Goal: Find specific page/section: Find specific page/section

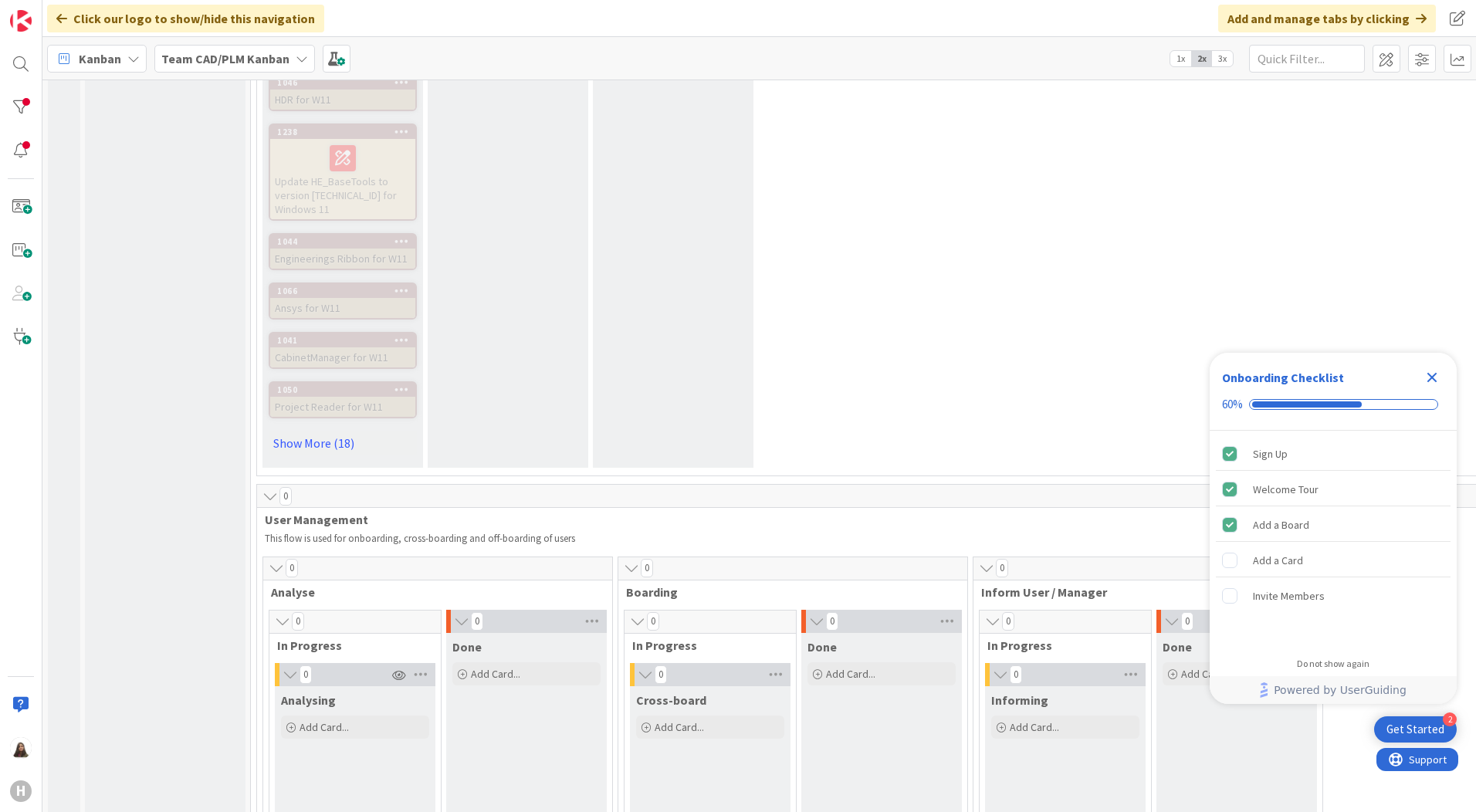
scroll to position [4013, 0]
click at [1327, 62] on input "text" at bounding box center [1307, 58] width 116 height 28
click at [1326, 63] on input "Docworker" at bounding box center [1307, 58] width 116 height 28
drag, startPoint x: 1322, startPoint y: 59, endPoint x: 1247, endPoint y: 63, distance: 75.1
click at [1247, 63] on div "Kanban Team CAD/PLM Kanban 1x 2x 3x Docworker" at bounding box center [759, 58] width 1433 height 43
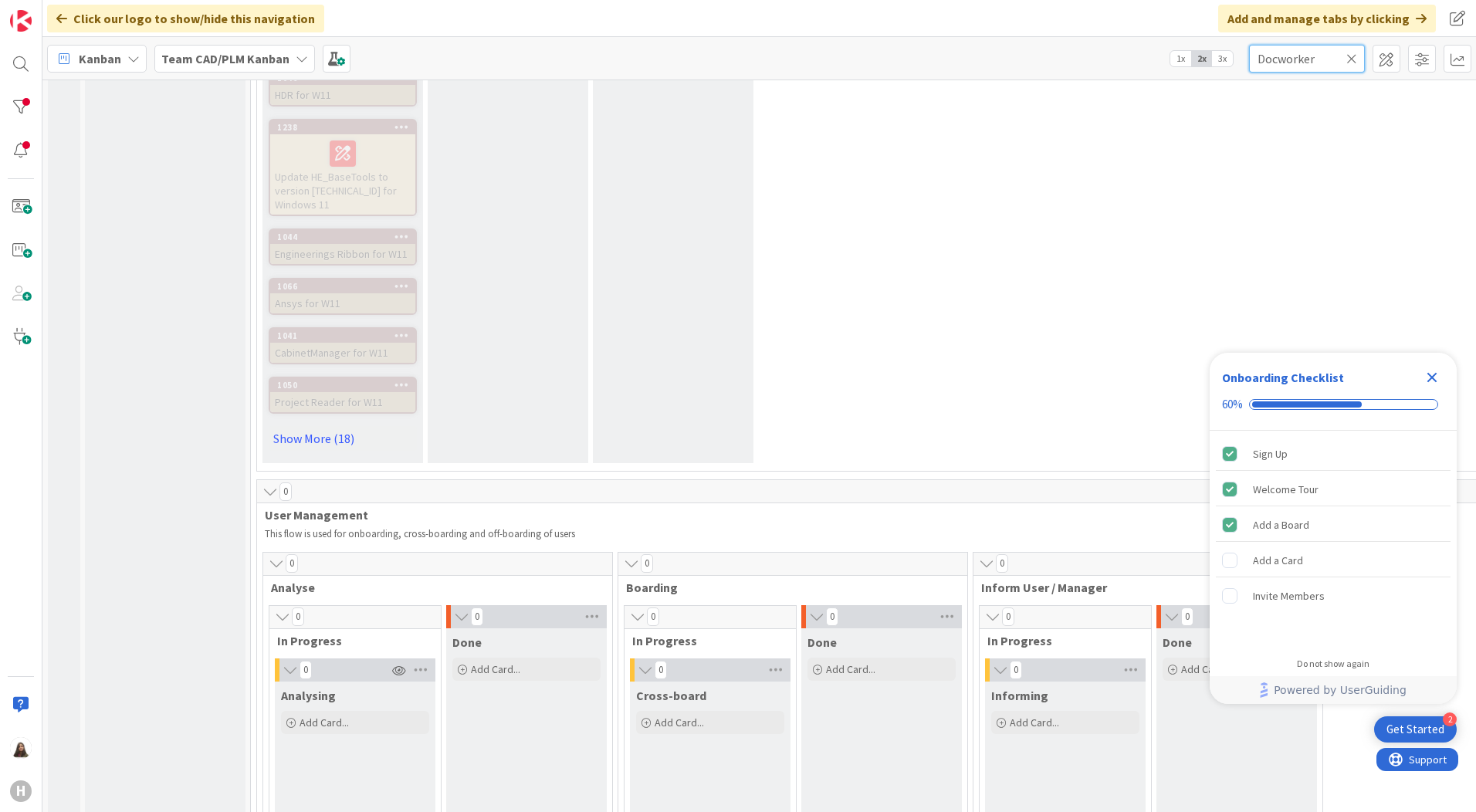
click at [1307, 55] on input "Docworker" at bounding box center [1307, 58] width 116 height 28
click at [1326, 59] on input "Docworker" at bounding box center [1307, 58] width 116 height 28
type input "D"
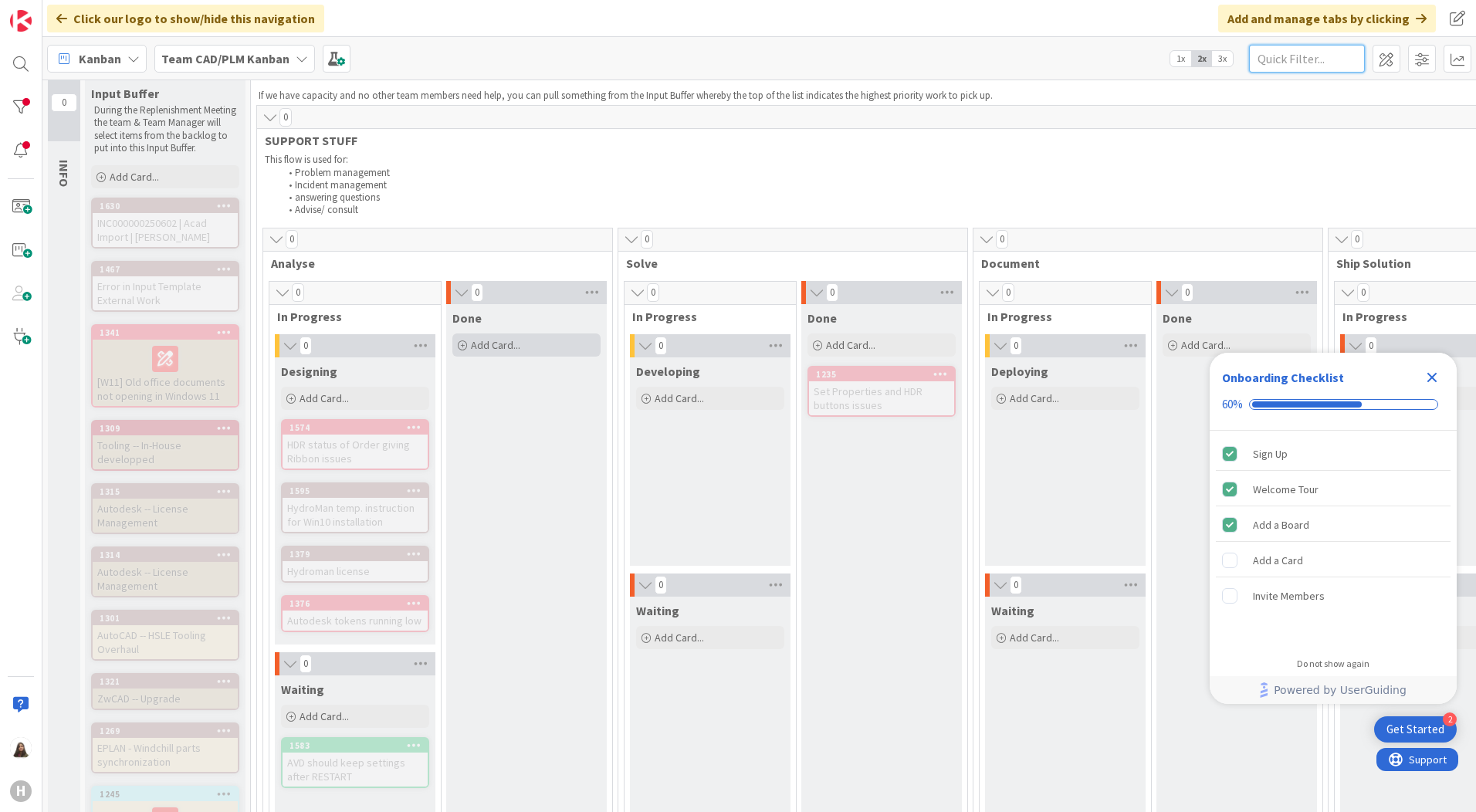
scroll to position [0, 0]
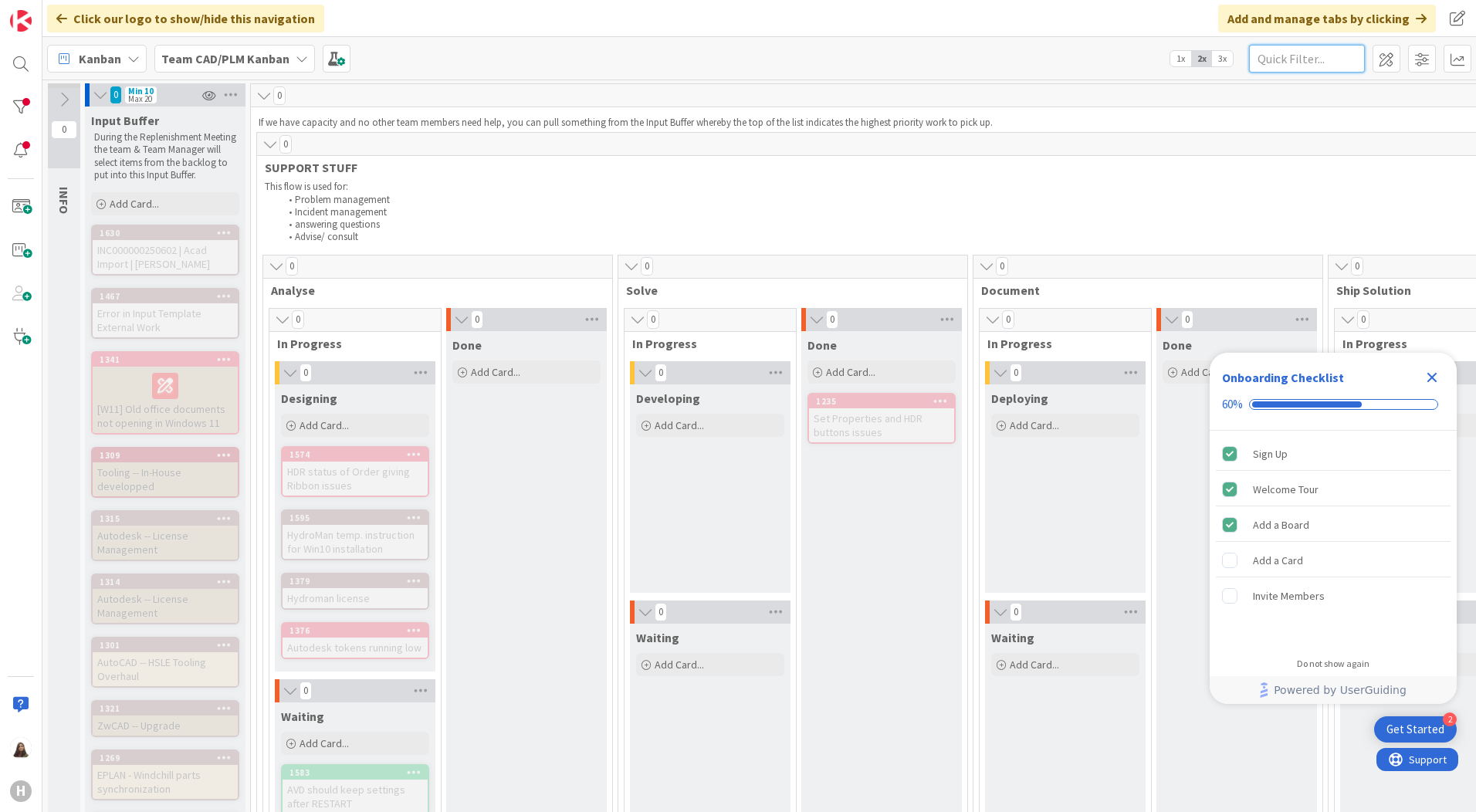
click at [1316, 55] on input "text" at bounding box center [1307, 58] width 116 height 28
type input "desktop"
